Goal: Find specific page/section: Find specific page/section

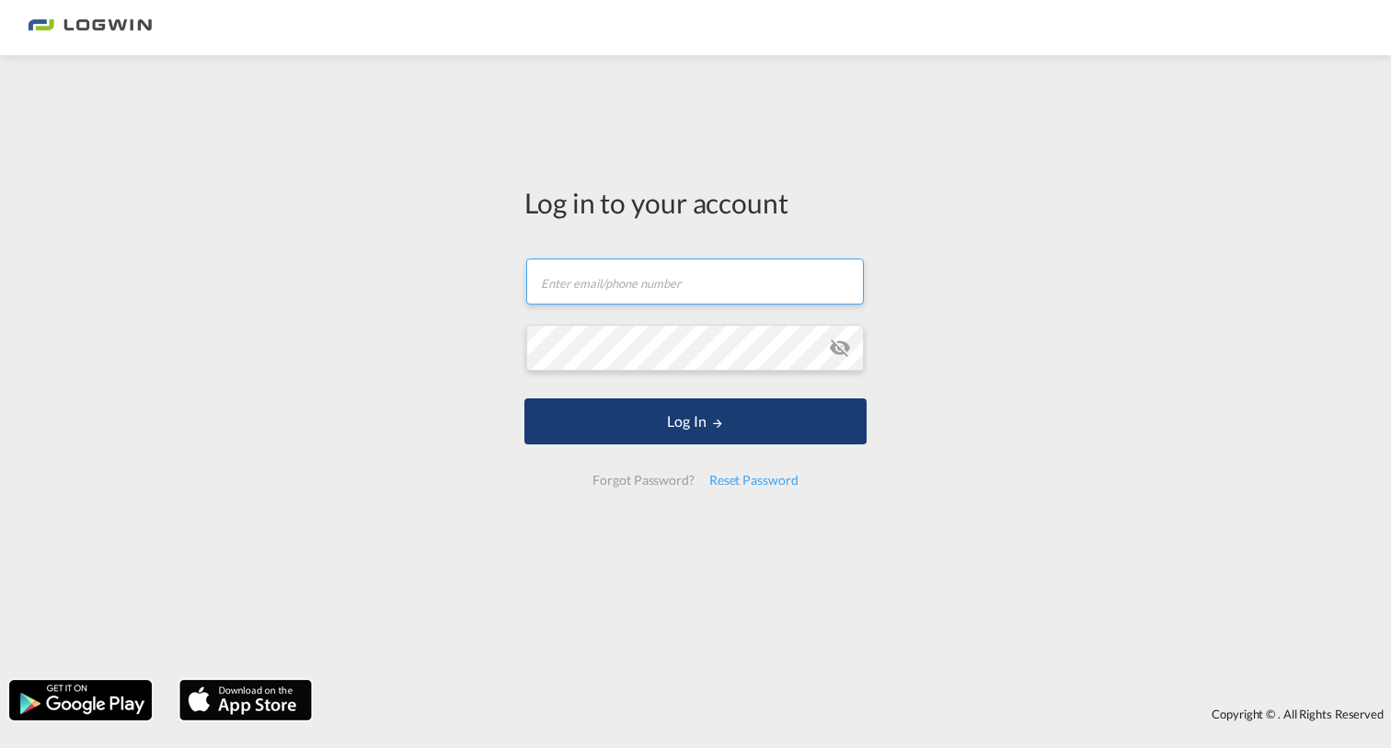
type input "[EMAIL_ADDRESS][DOMAIN_NAME]"
click at [669, 435] on button "Log In" at bounding box center [695, 421] width 342 height 46
